Goal: Navigation & Orientation: Find specific page/section

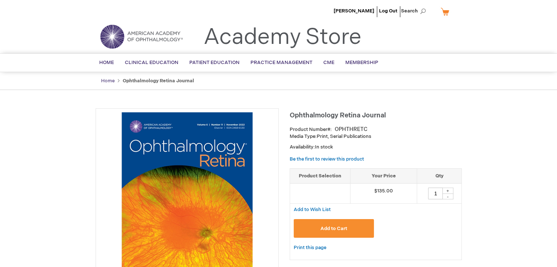
click at [105, 79] on link "Home" at bounding box center [108, 81] width 14 height 6
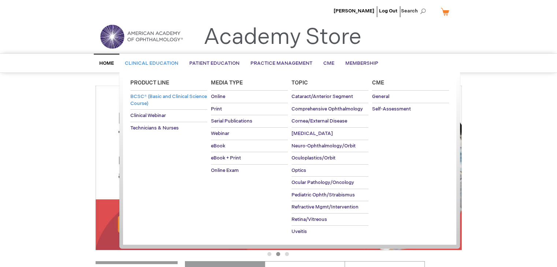
click at [154, 104] on span "BCSC® (Basic and Clinical Science Course)" at bounding box center [168, 100] width 77 height 13
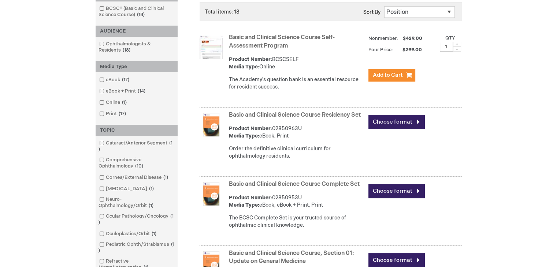
scroll to position [147, 0]
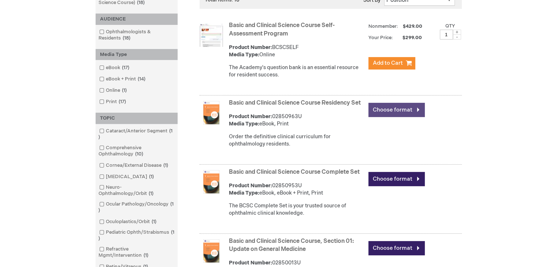
click at [418, 111] on link "Choose format" at bounding box center [397, 110] width 56 height 14
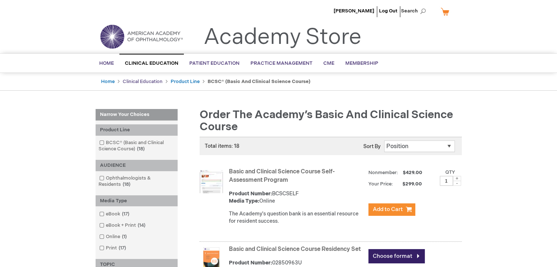
click at [141, 79] on link "Clinical Education" at bounding box center [143, 82] width 40 height 6
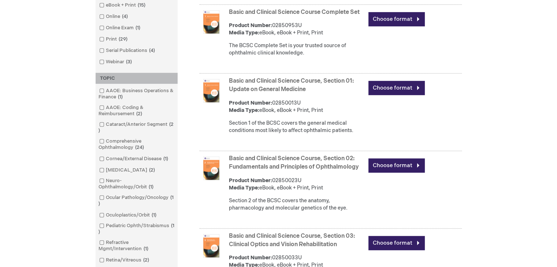
scroll to position [293, 0]
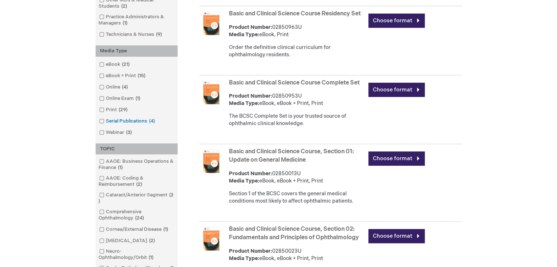
click at [113, 119] on link "Serial Publications 4 items" at bounding box center [127, 121] width 60 height 7
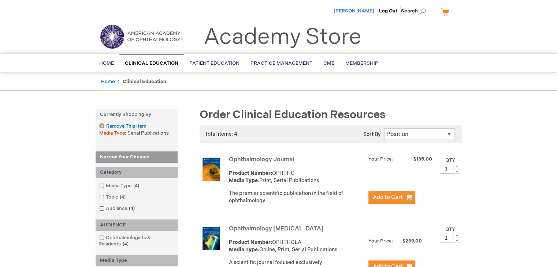
click at [352, 10] on span "[PERSON_NAME]" at bounding box center [354, 11] width 41 height 6
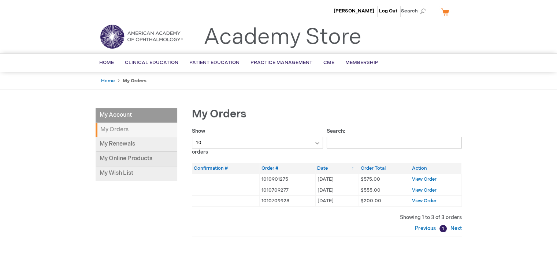
click at [126, 159] on link "My Online Products" at bounding box center [137, 159] width 82 height 15
click at [326, 61] on span "CME" at bounding box center [328, 63] width 11 height 6
